Goal: Transaction & Acquisition: Subscribe to service/newsletter

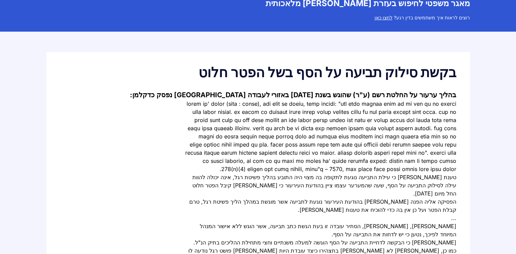
scroll to position [68, 0]
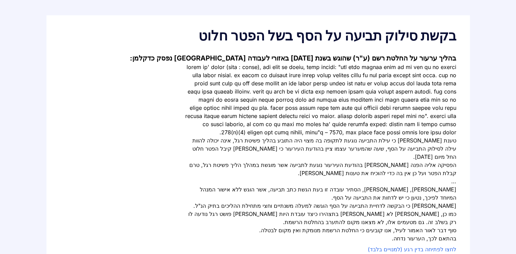
click at [367, 35] on h1 "בקשת סילוק תביעה על הסף בשל הפטר חלוט" at bounding box center [258, 36] width 396 height 14
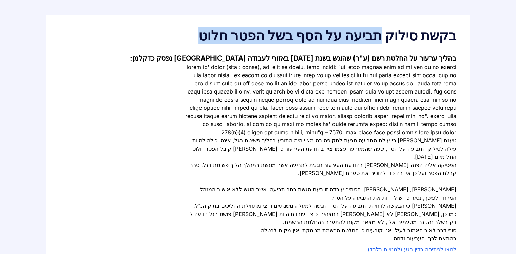
click at [367, 35] on h1 "בקשת סילוק תביעה על הסף בשל הפטר חלוט" at bounding box center [258, 36] width 396 height 14
copy div "בקשת סילוק תביעה על הסף בשל הפטר חלוט"
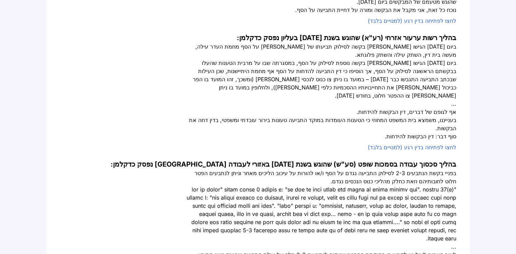
scroll to position [407, 0]
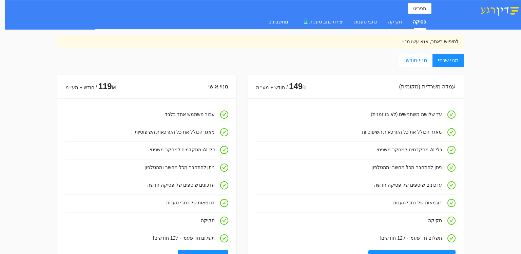
click at [424, 62] on span "מנוי חודשי" at bounding box center [416, 60] width 23 height 6
click at [432, 61] on input "מנוי חודשי" at bounding box center [432, 60] width 1 height 1
radio input "true"
radio input "false"
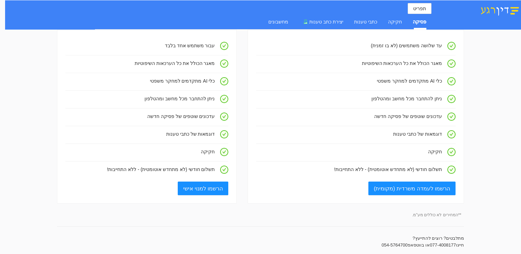
scroll to position [102, 0]
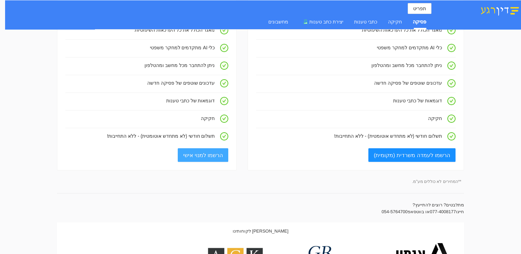
click at [208, 157] on span "הרשמו למנוי אישי" at bounding box center [203, 155] width 40 height 8
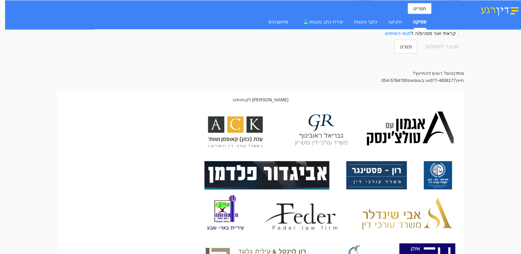
scroll to position [0, 0]
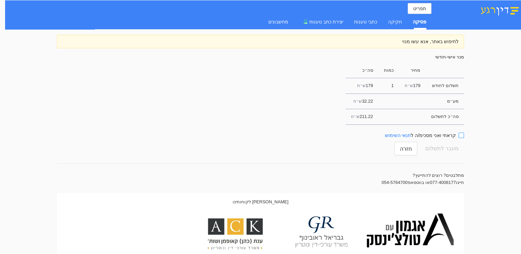
click at [462, 135] on input "קראתי ואני מסכימ/ה ל תנאי השימוש" at bounding box center [461, 134] width 5 height 5
checkbox input "true"
click at [451, 150] on span "מעבר לתשלום" at bounding box center [442, 148] width 33 height 13
